Goal: Transaction & Acquisition: Obtain resource

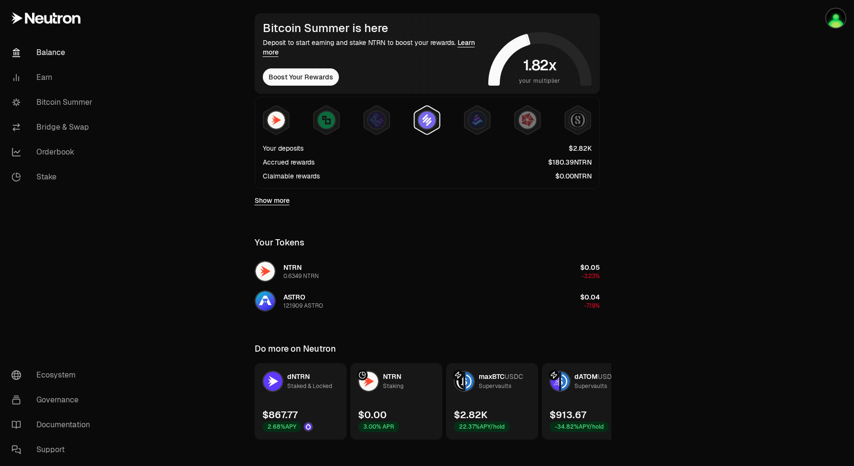
scroll to position [184, 0]
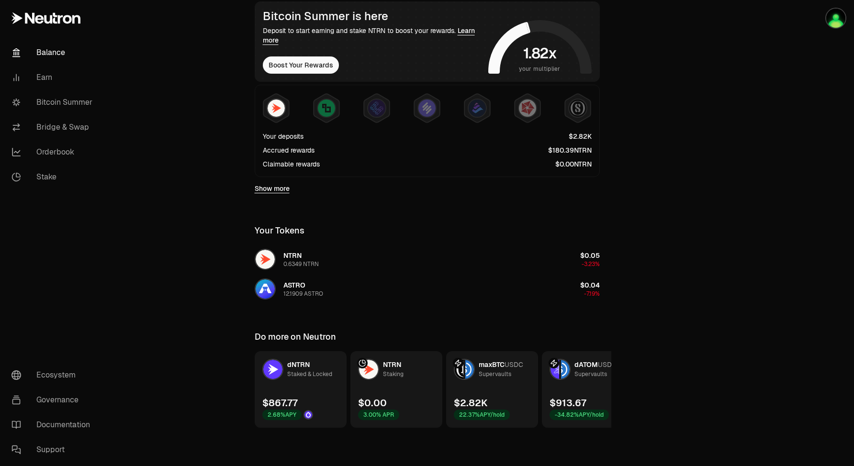
click at [276, 188] on link "Show more" at bounding box center [272, 189] width 35 height 10
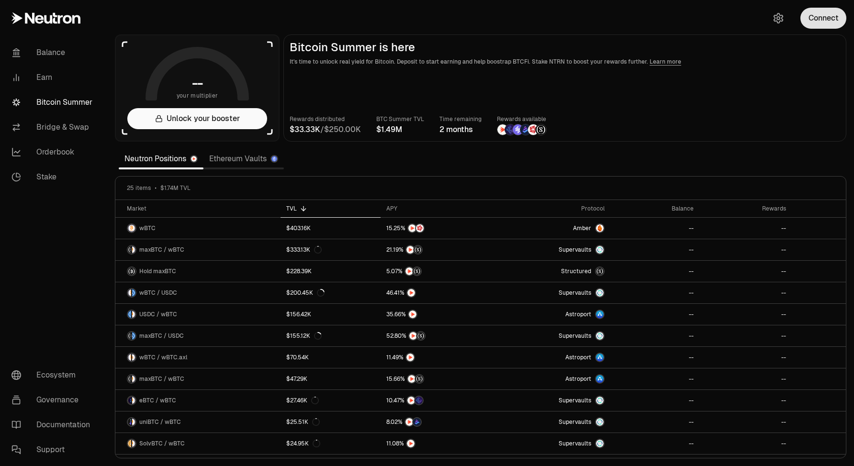
click at [826, 23] on button "Connect" at bounding box center [824, 18] width 46 height 21
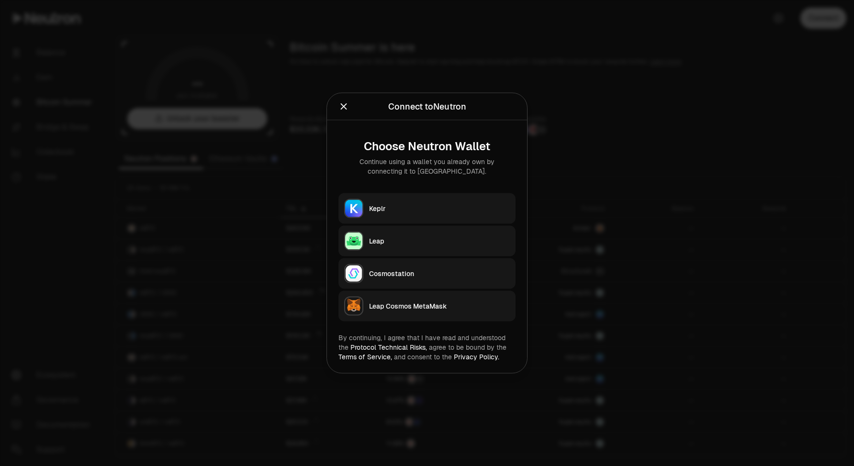
click at [365, 238] on button "Leap" at bounding box center [427, 241] width 177 height 31
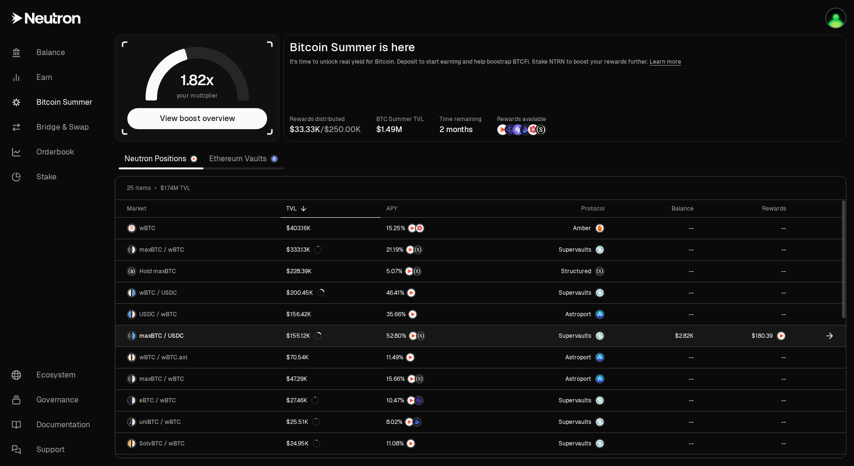
click at [645, 337] on link at bounding box center [655, 336] width 89 height 21
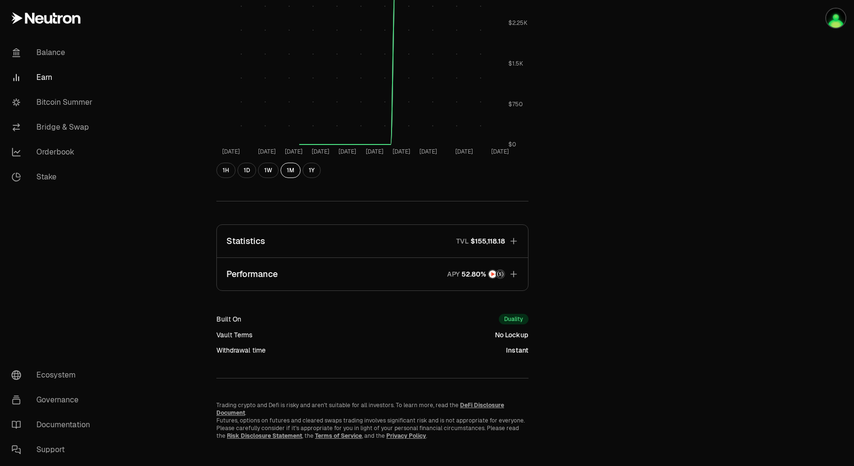
scroll to position [433, 0]
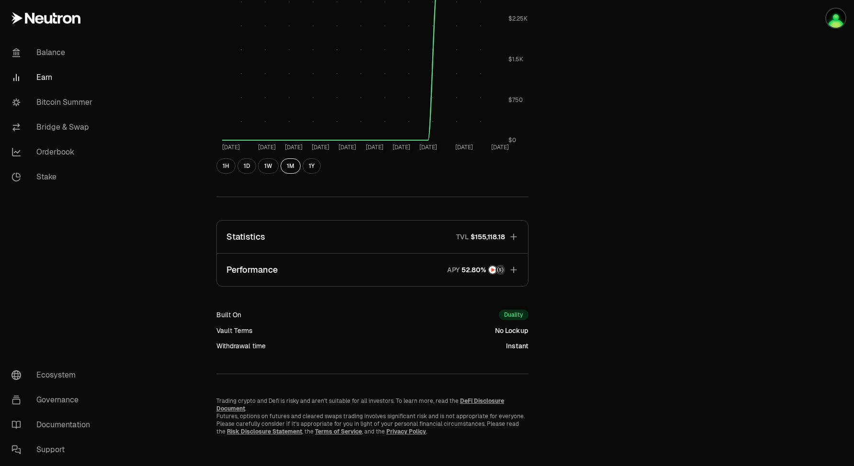
click at [514, 271] on icon "button" at bounding box center [514, 270] width 10 height 10
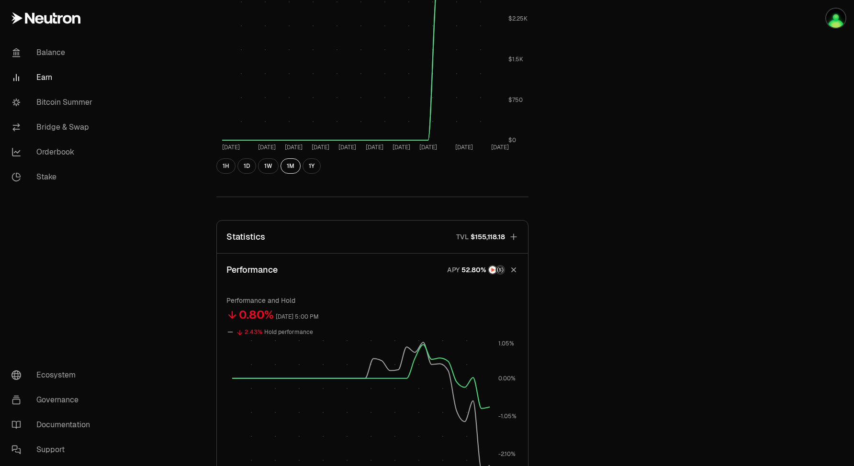
click at [515, 273] on icon "button" at bounding box center [513, 269] width 13 height 13
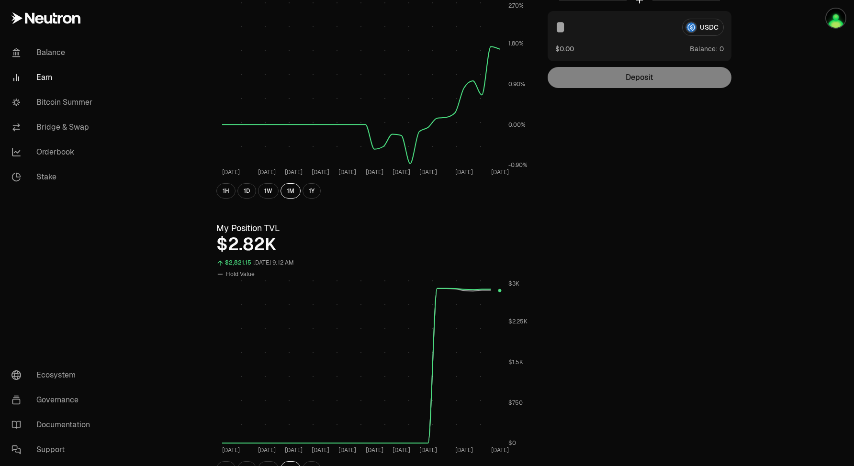
scroll to position [0, 0]
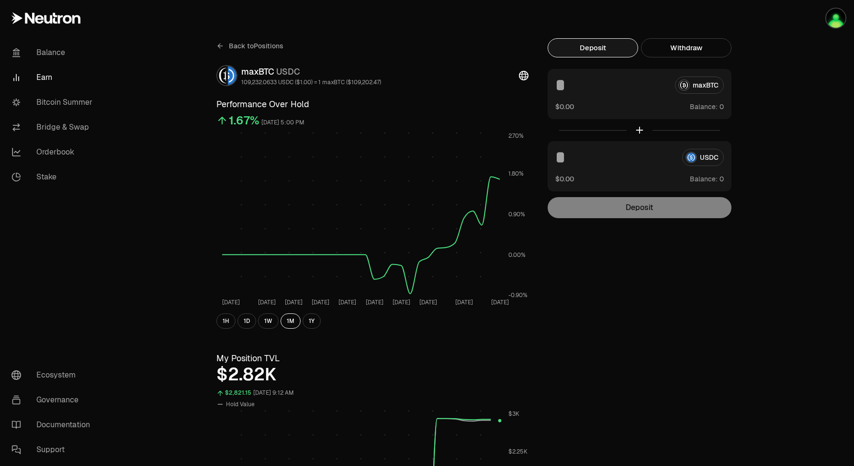
click at [222, 48] on icon at bounding box center [220, 46] width 8 height 8
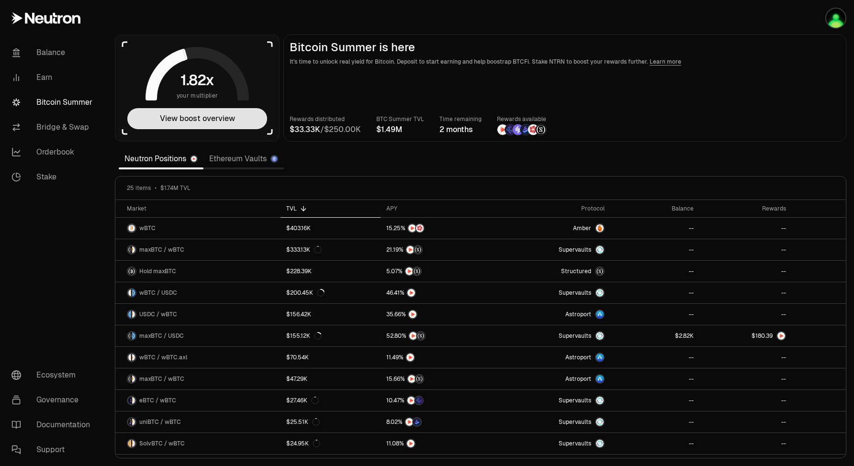
click at [188, 120] on button "View boost overview" at bounding box center [197, 118] width 140 height 21
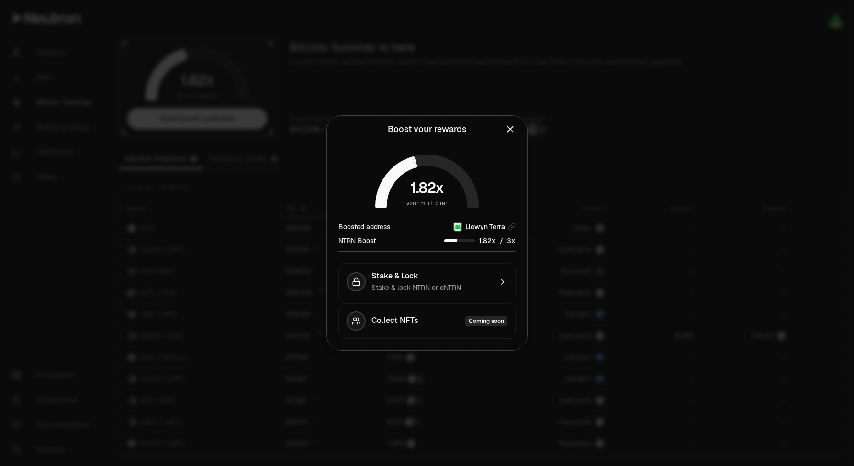
click at [617, 94] on div at bounding box center [427, 233] width 854 height 466
